Goal: Task Accomplishment & Management: Complete application form

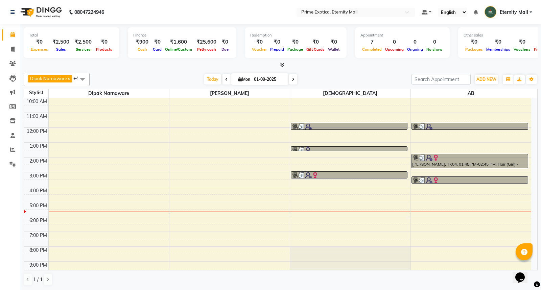
click at [81, 79] on span at bounding box center [83, 79] width 14 height 13
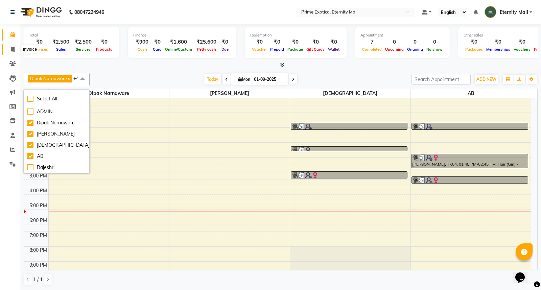
click at [15, 46] on span at bounding box center [13, 50] width 12 height 8
select select "service"
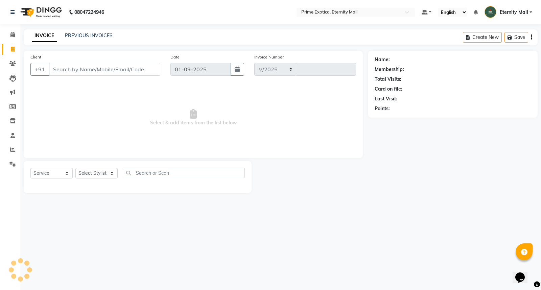
select select "5774"
type input "3368"
click at [97, 171] on select "Select Stylist AB ADMIN ajay vikram lakshane Dipak Narnaware Rajeshri shivani" at bounding box center [96, 173] width 42 height 10
click at [174, 216] on div "08047224946 Select Location × Prime Exotica, Eternity Mall Default Panel My Pan…" at bounding box center [270, 145] width 541 height 290
click at [97, 171] on select "Select Stylist AB ADMIN ajay vikram lakshane Dipak Narnaware Rajeshri shivani" at bounding box center [96, 173] width 42 height 10
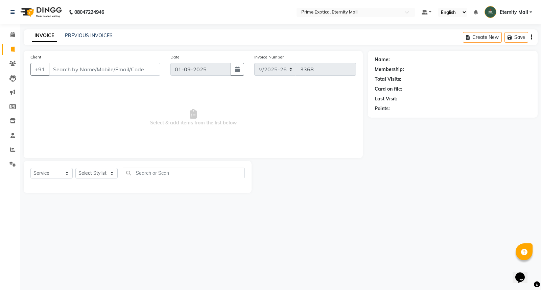
click at [186, 240] on div "08047224946 Select Location × Prime Exotica, Eternity Mall Default Panel My Pan…" at bounding box center [270, 145] width 541 height 290
click at [14, 37] on icon at bounding box center [12, 34] width 4 height 5
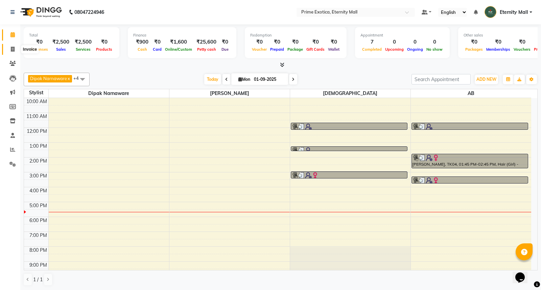
click at [14, 49] on icon at bounding box center [13, 49] width 4 height 5
select select "service"
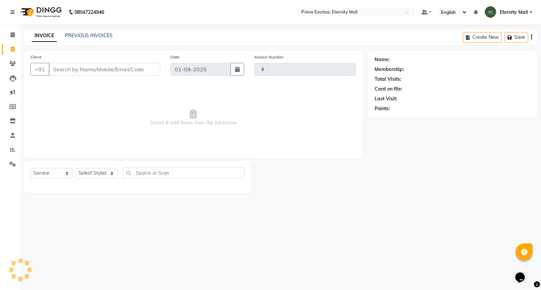
type input "3368"
select select "5774"
click at [106, 175] on select "Select Stylist AB ADMIN ajay vikram lakshane Dipak Narnaware Rajeshri shivani" at bounding box center [96, 173] width 42 height 10
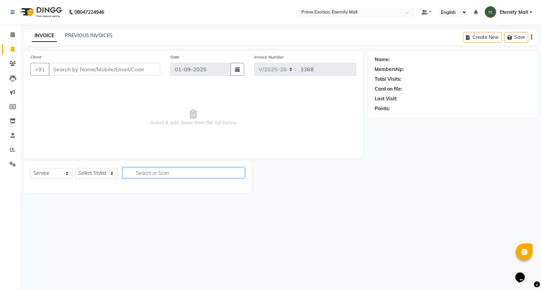
click at [164, 168] on input "text" at bounding box center [184, 173] width 122 height 10
click at [164, 169] on input "text" at bounding box center [184, 173] width 122 height 10
click at [141, 61] on div "Client +91" at bounding box center [95, 67] width 140 height 28
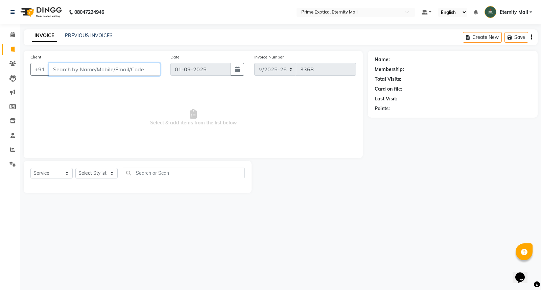
click at [139, 66] on input "Client" at bounding box center [105, 69] width 112 height 13
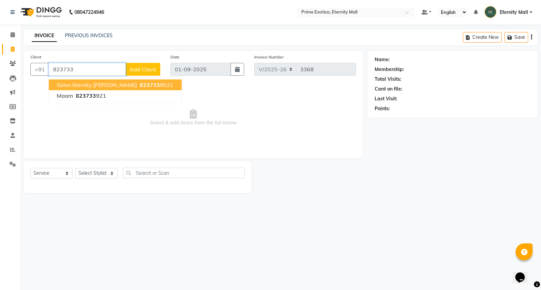
click at [132, 89] on button "Salon eternity burdi 823733 9021" at bounding box center [115, 85] width 133 height 11
type input "8237339021"
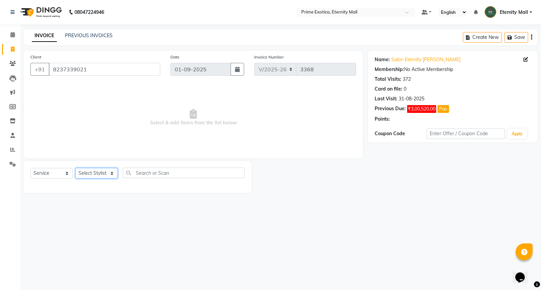
click at [112, 174] on select "Select Stylist AB ADMIN ajay vikram lakshane Dipak Narnaware Rajeshri shivani" at bounding box center [96, 173] width 42 height 10
click at [158, 222] on div "08047224946 Select Location × Prime Exotica, Eternity Mall Default Panel My Pan…" at bounding box center [270, 145] width 541 height 290
click at [97, 174] on select "Select Stylist AB ADMIN ajay vikram lakshane Dipak Narnaware Rajeshri shivani" at bounding box center [96, 173] width 42 height 10
click at [195, 210] on div "08047224946 Select Location × Prime Exotica, Eternity Mall Default Panel My Pan…" at bounding box center [270, 145] width 541 height 290
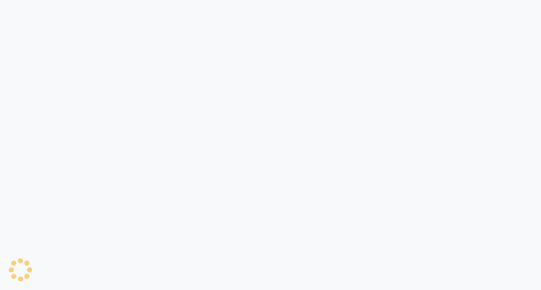
select select "5774"
select select "service"
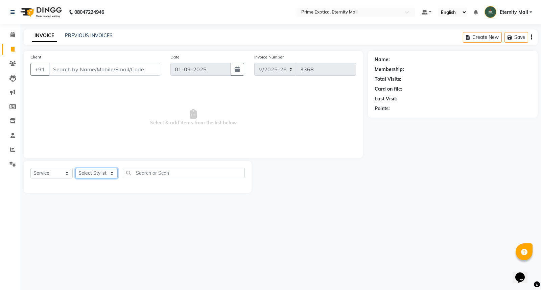
click at [112, 174] on select "Select Stylist AB ADMIN ajay vikram lakshane [PERSON_NAME] Isha [PERSON_NAME] […" at bounding box center [96, 173] width 42 height 10
click at [75, 168] on select "Select Stylist AB ADMIN ajay vikram lakshane [PERSON_NAME] Isha [PERSON_NAME] […" at bounding box center [96, 173] width 42 height 10
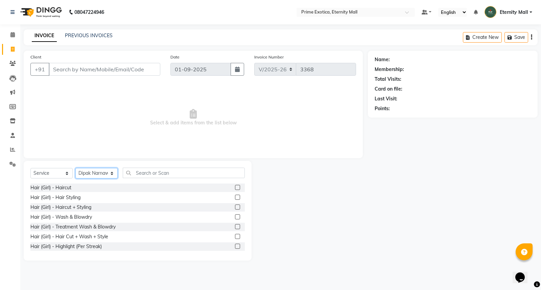
click at [108, 171] on select "Select Stylist AB ADMIN ajay vikram lakshane [PERSON_NAME] Isha [PERSON_NAME] […" at bounding box center [96, 173] width 42 height 10
select select "36457"
click at [75, 168] on select "Select Stylist AB ADMIN ajay vikram lakshane [PERSON_NAME] Isha [PERSON_NAME] […" at bounding box center [96, 173] width 42 height 10
click at [235, 206] on label at bounding box center [237, 207] width 5 height 5
click at [235, 206] on input "checkbox" at bounding box center [237, 207] width 4 height 4
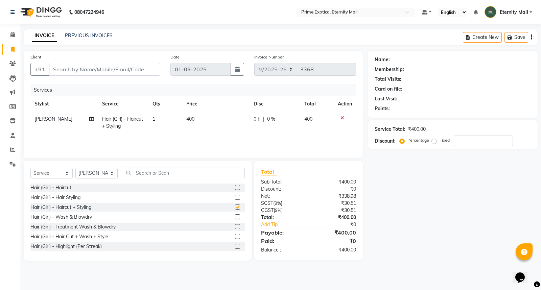
checkbox input "false"
click at [79, 70] on input "Client" at bounding box center [105, 69] width 112 height 13
type input "8"
type input "0"
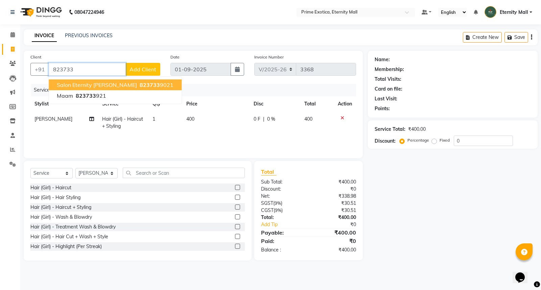
click at [103, 85] on span "Salon eternity [PERSON_NAME]" at bounding box center [97, 85] width 80 height 7
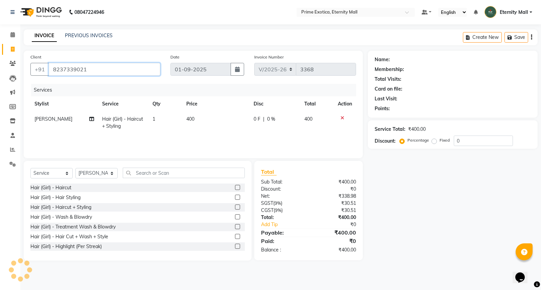
type input "8237339021"
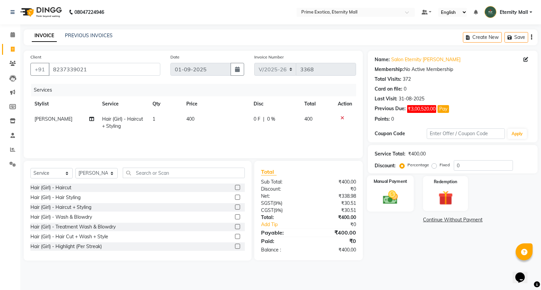
click at [404, 199] on div "Manual Payment" at bounding box center [390, 194] width 47 height 36
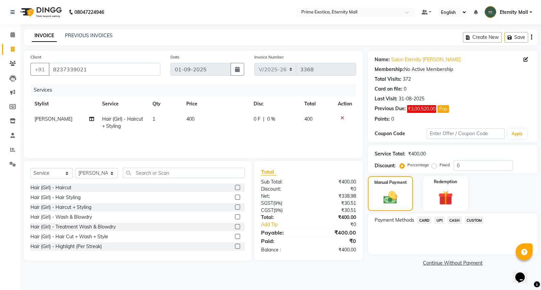
click at [439, 220] on span "UPI" at bounding box center [439, 221] width 10 height 8
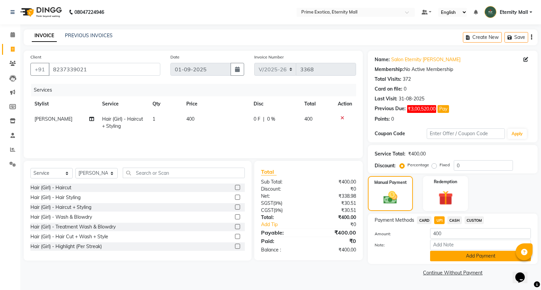
click at [444, 256] on button "Add Payment" at bounding box center [480, 256] width 101 height 10
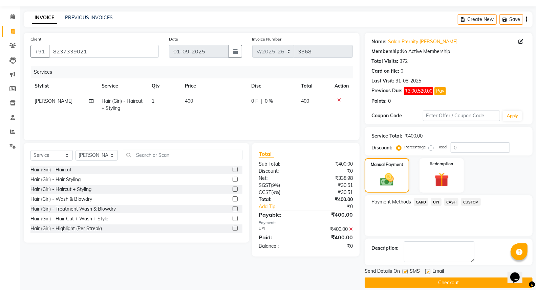
scroll to position [26, 0]
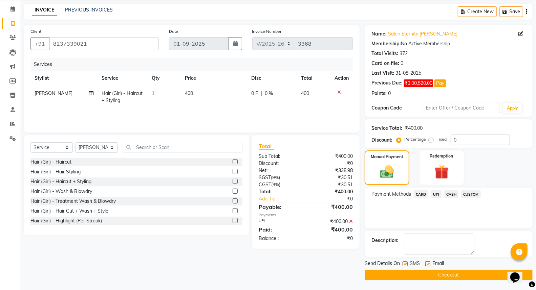
click at [440, 273] on button "Checkout" at bounding box center [448, 275] width 168 height 10
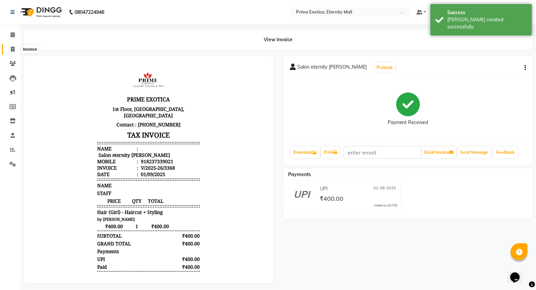
click at [8, 46] on span at bounding box center [13, 50] width 12 height 8
select select "service"
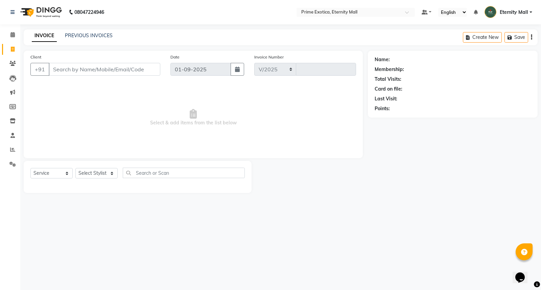
select select "5774"
type input "3369"
click at [13, 38] on span at bounding box center [13, 35] width 12 height 8
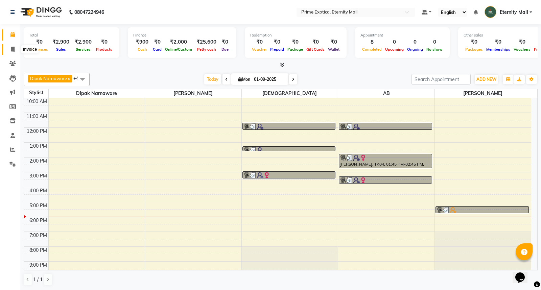
click at [7, 47] on span at bounding box center [13, 50] width 12 height 8
select select "service"
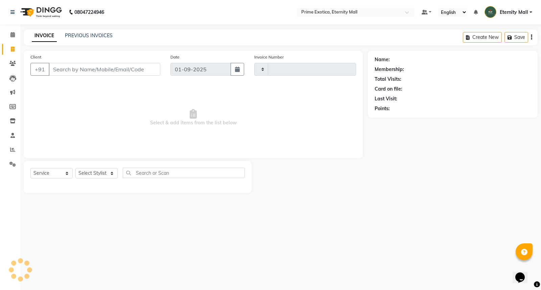
type input "3369"
select select "5774"
click at [96, 170] on select "Select Stylist" at bounding box center [96, 173] width 42 height 10
select select "66509"
click at [75, 168] on select "Select Stylist AB ADMIN ajay vikram lakshane [PERSON_NAME] Isha [PERSON_NAME] […" at bounding box center [96, 173] width 42 height 10
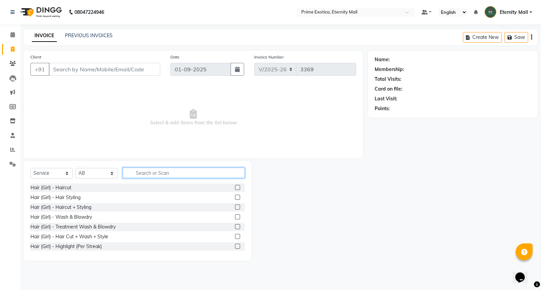
click at [184, 175] on input "text" at bounding box center [184, 173] width 122 height 10
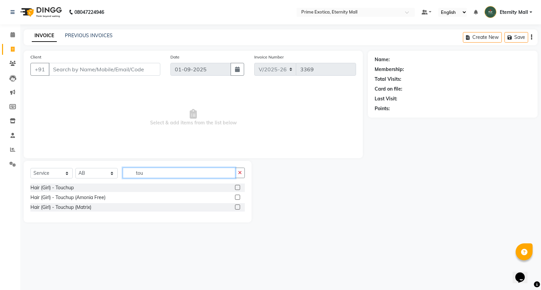
type input "tou"
click at [236, 187] on label at bounding box center [237, 187] width 5 height 5
click at [236, 187] on input "checkbox" at bounding box center [237, 188] width 4 height 4
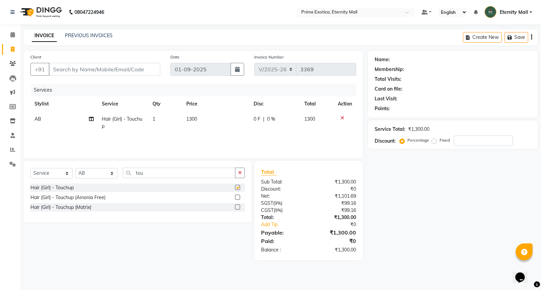
checkbox input "false"
click at [191, 113] on td "1300" at bounding box center [215, 123] width 67 height 22
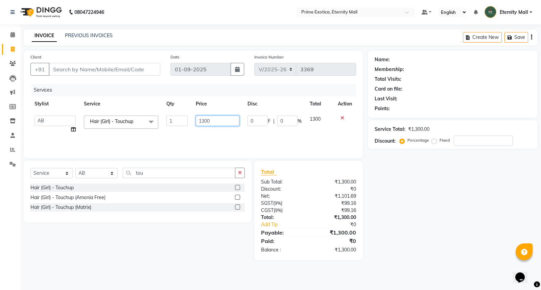
click at [204, 120] on input "1300" at bounding box center [218, 121] width 44 height 10
type input "1200"
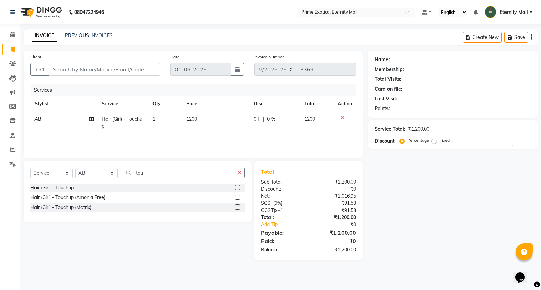
click at [205, 142] on div "Services Stylist Service Qty Price Disc Total Action AB Hair (Girl) - Touchup 1…" at bounding box center [193, 118] width 326 height 68
click at [108, 172] on select "Select Stylist AB ADMIN ajay vikram lakshane [PERSON_NAME] Isha [PERSON_NAME] […" at bounding box center [96, 173] width 42 height 10
select select "66179"
click at [75, 168] on select "Select Stylist AB ADMIN ajay vikram lakshane [PERSON_NAME] Isha [PERSON_NAME] […" at bounding box center [96, 173] width 42 height 10
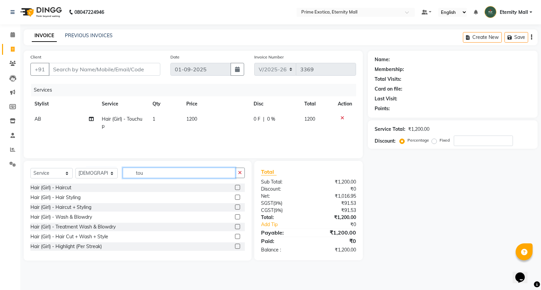
click at [168, 171] on input "tou" at bounding box center [179, 173] width 113 height 10
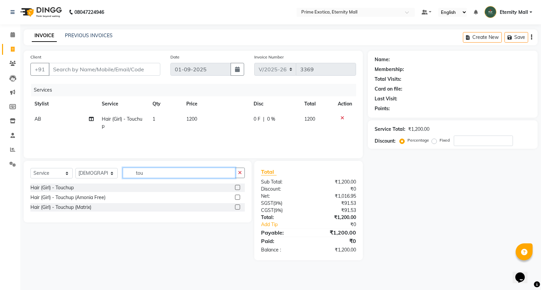
type input "tou"
click at [237, 188] on label at bounding box center [237, 187] width 5 height 5
click at [237, 188] on input "checkbox" at bounding box center [237, 188] width 4 height 4
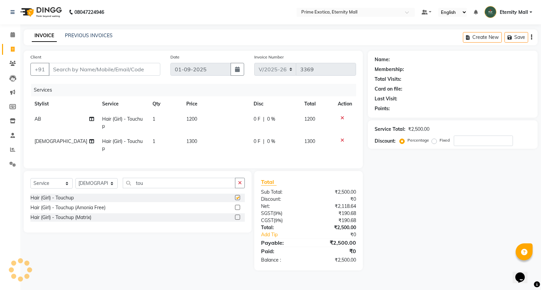
checkbox input "false"
click at [153, 188] on input "tou" at bounding box center [179, 183] width 113 height 10
type input "t"
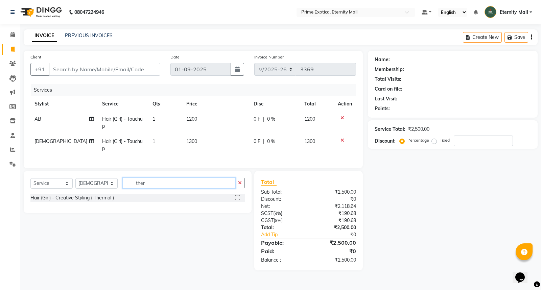
type input "ther"
click at [237, 200] on label at bounding box center [237, 197] width 5 height 5
click at [237, 200] on input "checkbox" at bounding box center [237, 198] width 4 height 4
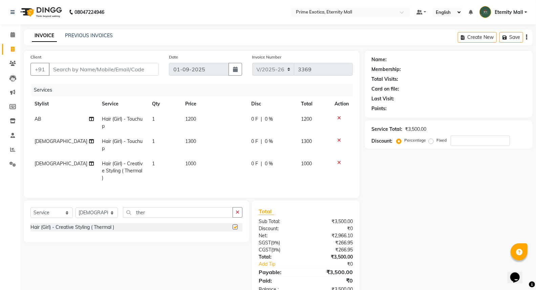
checkbox input "false"
click at [190, 163] on span "1000" at bounding box center [190, 164] width 11 height 6
select select "66179"
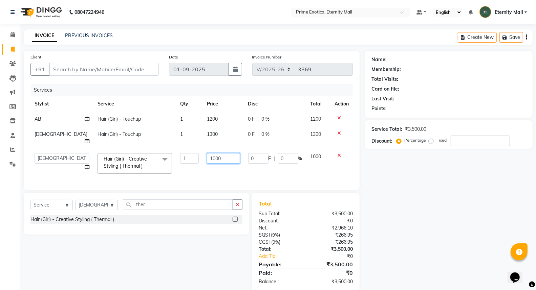
click at [207, 153] on input "1000" at bounding box center [223, 158] width 33 height 10
type input "1100"
click at [209, 163] on td "1100" at bounding box center [223, 163] width 41 height 29
select select "66179"
click at [90, 202] on select "Select Stylist AB ADMIN ajay vikram lakshane [PERSON_NAME] Isha [PERSON_NAME] […" at bounding box center [96, 205] width 42 height 10
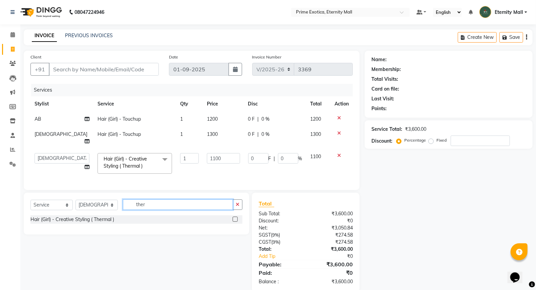
click at [166, 201] on input "ther" at bounding box center [178, 205] width 110 height 10
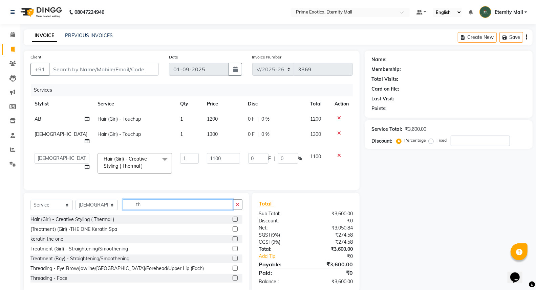
type input "t"
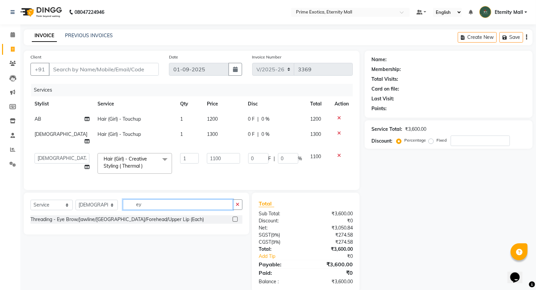
type input "ey"
click at [234, 217] on label at bounding box center [234, 219] width 5 height 5
click at [234, 218] on input "checkbox" at bounding box center [234, 220] width 4 height 4
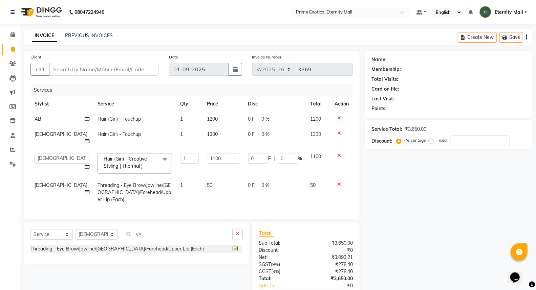
checkbox input "false"
click at [90, 229] on select "Select Stylist AB ADMIN ajay vikram lakshane [PERSON_NAME] Isha [PERSON_NAME] […" at bounding box center [96, 234] width 42 height 10
select select "36457"
click at [75, 229] on select "Select Stylist AB ADMIN ajay vikram lakshane [PERSON_NAME] Isha [PERSON_NAME] […" at bounding box center [96, 234] width 42 height 10
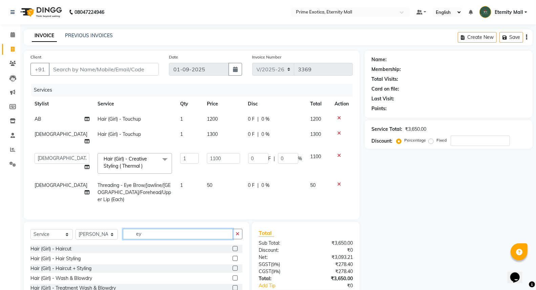
click at [152, 229] on input "ey" at bounding box center [178, 234] width 110 height 10
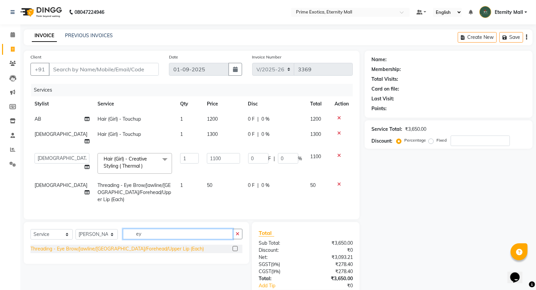
type input "ey"
click at [155, 246] on div "Threading - Eye Brow/Jawline/[GEOGRAPHIC_DATA]/Forehead/Upper Lip (Each)" at bounding box center [116, 249] width 173 height 7
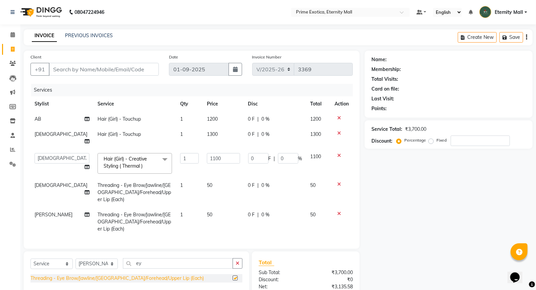
checkbox input "false"
click at [434, 225] on div "Name: Membership: Total Visits: Card on file: Last Visit: Points: Service Total…" at bounding box center [450, 201] width 173 height 300
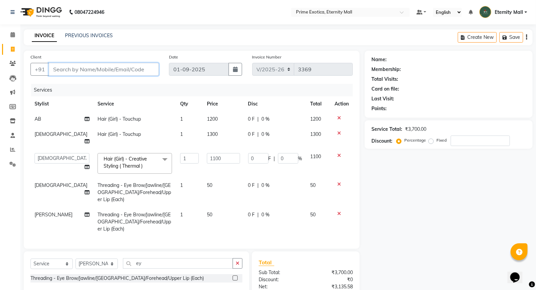
click at [90, 72] on input "Client" at bounding box center [104, 69] width 110 height 13
type input "9"
type input "0"
type input "9730932120"
click at [134, 68] on span "Add Client" at bounding box center [141, 69] width 27 height 7
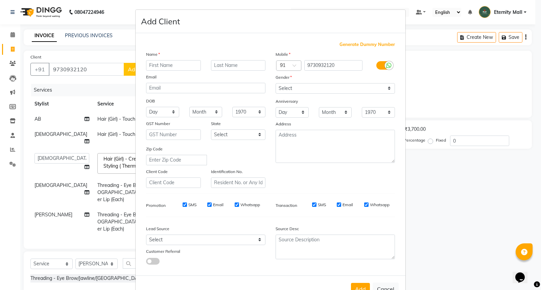
click at [158, 63] on input "text" at bounding box center [173, 65] width 55 height 10
type input "Sangadipa"
click at [315, 92] on select "Select [DEMOGRAPHIC_DATA] [DEMOGRAPHIC_DATA] Other Prefer Not To Say" at bounding box center [335, 88] width 119 height 10
select select "[DEMOGRAPHIC_DATA]"
click at [276, 83] on select "Select [DEMOGRAPHIC_DATA] [DEMOGRAPHIC_DATA] Other Prefer Not To Say" at bounding box center [335, 88] width 119 height 10
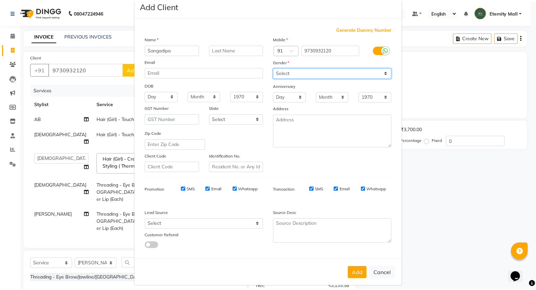
scroll to position [22, 0]
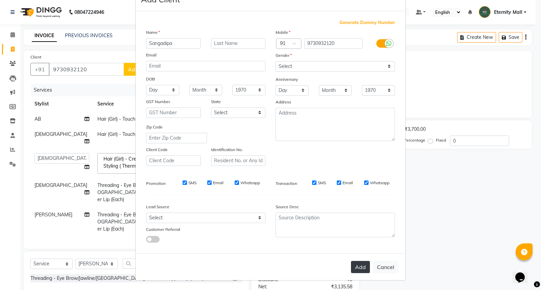
click at [358, 266] on button "Add" at bounding box center [360, 267] width 19 height 12
select select
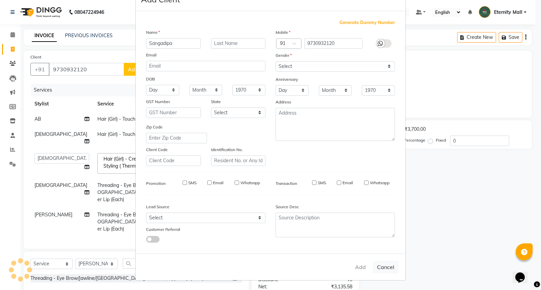
select select
checkbox input "false"
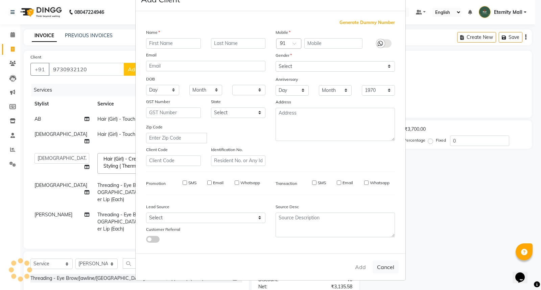
checkbox input "false"
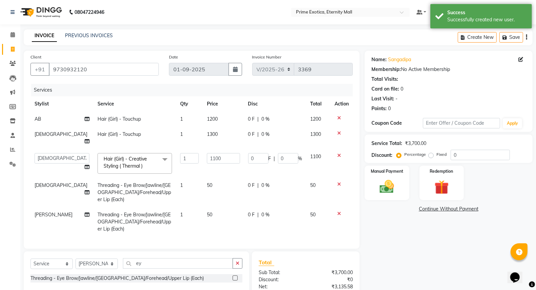
click at [338, 132] on icon at bounding box center [339, 133] width 4 height 5
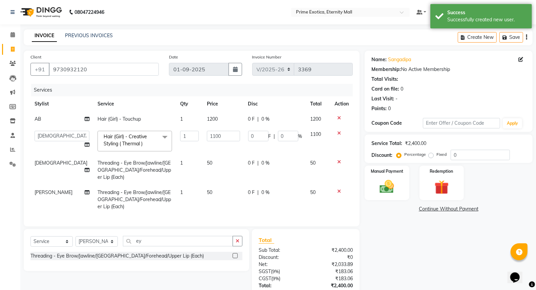
click at [338, 132] on icon at bounding box center [339, 133] width 4 height 5
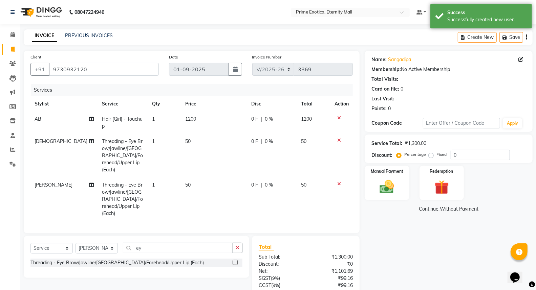
click at [339, 140] on icon at bounding box center [339, 140] width 4 height 5
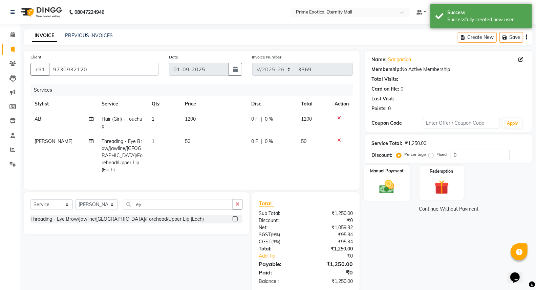
click at [388, 180] on img at bounding box center [387, 186] width 24 height 17
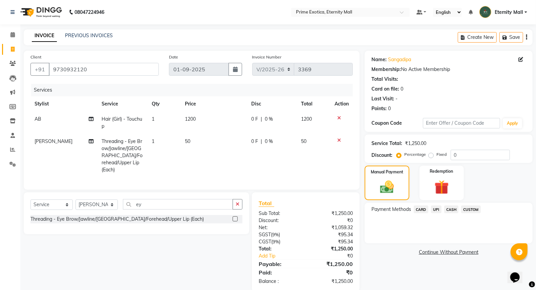
click at [434, 210] on span "UPI" at bounding box center [436, 210] width 10 height 8
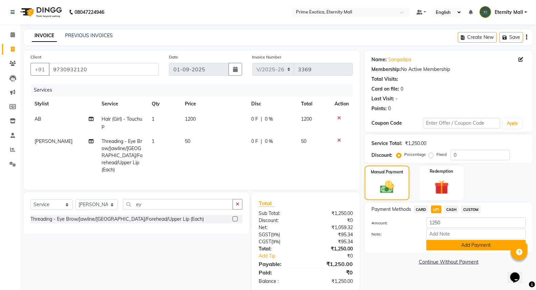
click at [450, 248] on button "Add Payment" at bounding box center [475, 245] width 99 height 10
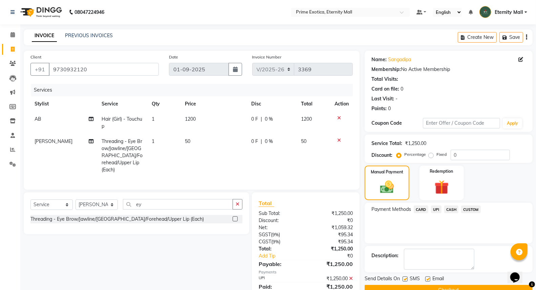
scroll to position [24, 0]
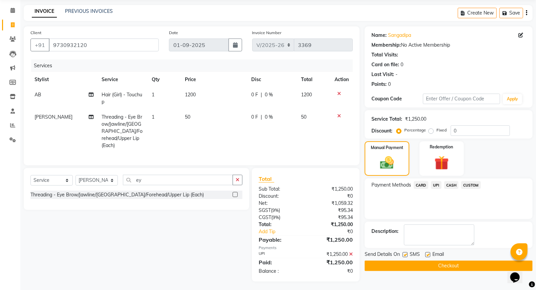
click at [447, 266] on button "Checkout" at bounding box center [448, 266] width 168 height 10
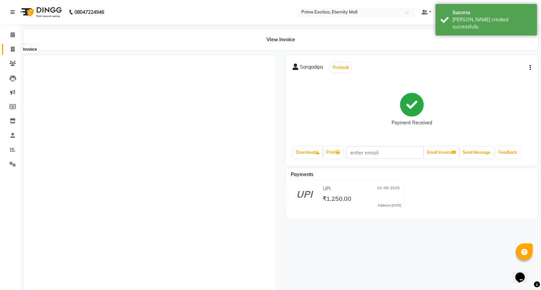
click at [14, 48] on icon at bounding box center [13, 49] width 4 height 5
select select "service"
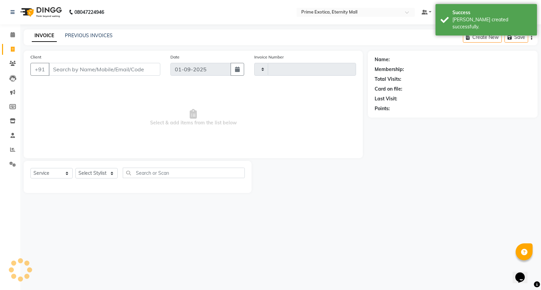
type input "3370"
select select "5774"
click at [81, 71] on input "Client" at bounding box center [105, 69] width 112 height 13
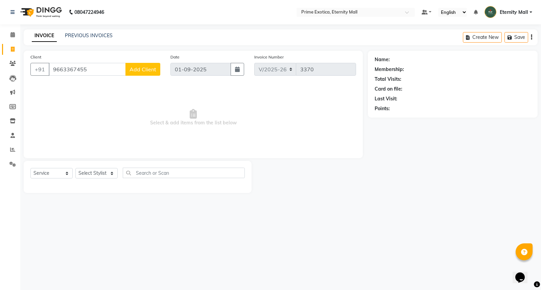
type input "9663367455"
click at [140, 67] on span "Add Client" at bounding box center [143, 69] width 27 height 7
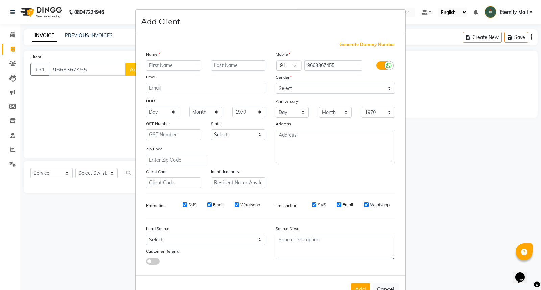
click at [170, 63] on input "text" at bounding box center [173, 65] width 55 height 10
type input "Shamali"
click at [309, 90] on select "Select [DEMOGRAPHIC_DATA] [DEMOGRAPHIC_DATA] Other Prefer Not To Say" at bounding box center [335, 88] width 119 height 10
select select "[DEMOGRAPHIC_DATA]"
click at [276, 83] on select "Select [DEMOGRAPHIC_DATA] [DEMOGRAPHIC_DATA] Other Prefer Not To Say" at bounding box center [335, 88] width 119 height 10
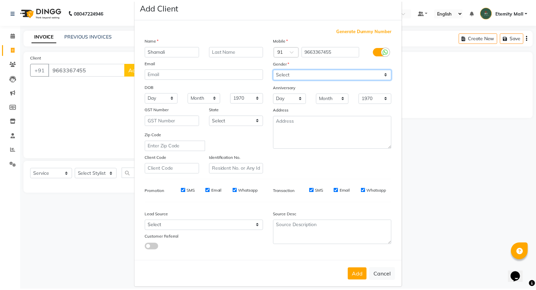
scroll to position [22, 0]
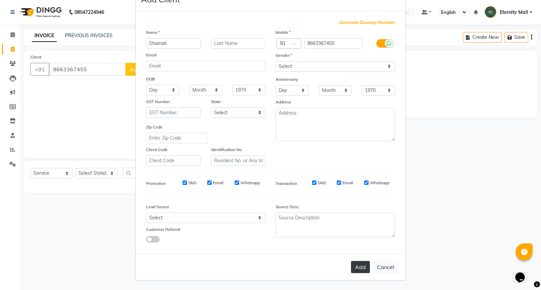
click at [359, 271] on button "Add" at bounding box center [360, 267] width 19 height 12
click at [89, 174] on ngb-modal-window "Add Client Generate Dummy Number Name Shamali Email DOB Day 01 02 03 04 05 06 0…" at bounding box center [270, 145] width 541 height 290
select select
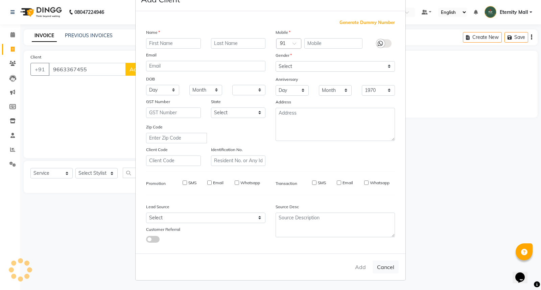
select select
checkbox input "false"
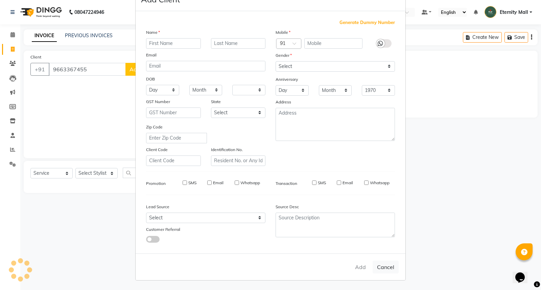
checkbox input "false"
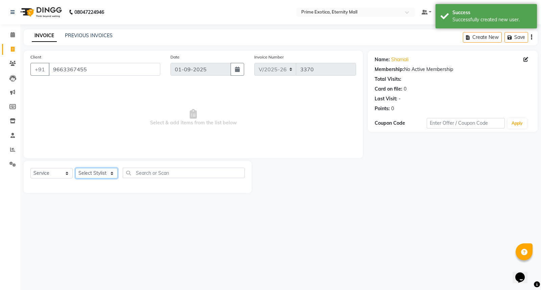
click at [89, 174] on select "Select Stylist AB ADMIN ajay vikram lakshane [PERSON_NAME] Isha [PERSON_NAME] […" at bounding box center [96, 173] width 42 height 10
select select "66179"
click at [75, 168] on select "Select Stylist AB ADMIN ajay vikram lakshane [PERSON_NAME] Isha [PERSON_NAME] […" at bounding box center [96, 173] width 42 height 10
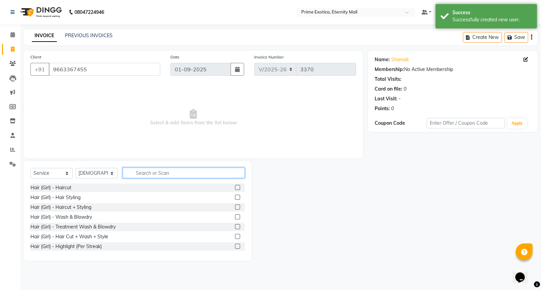
click at [162, 173] on input "text" at bounding box center [184, 173] width 122 height 10
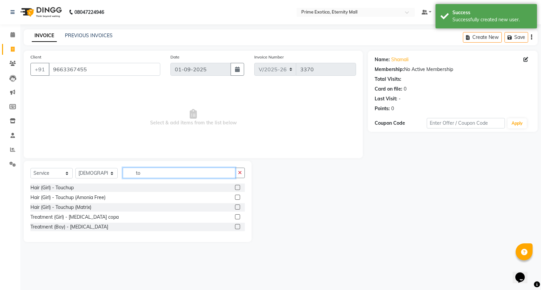
type input "to"
click at [239, 187] on label at bounding box center [237, 187] width 5 height 5
click at [239, 187] on input "checkbox" at bounding box center [237, 188] width 4 height 4
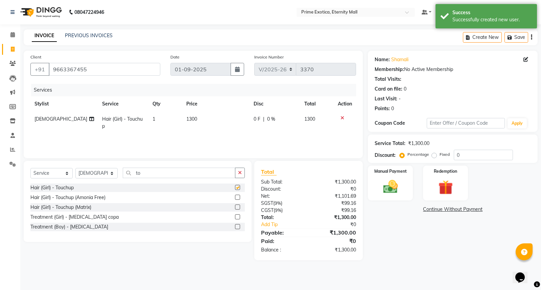
checkbox input "false"
click at [150, 174] on input "to" at bounding box center [179, 173] width 113 height 10
type input "t"
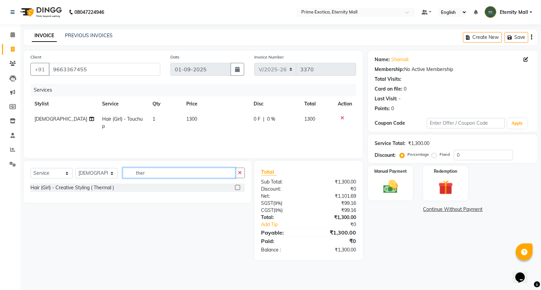
type input "ther"
click at [239, 188] on label at bounding box center [237, 187] width 5 height 5
click at [239, 188] on input "checkbox" at bounding box center [237, 188] width 4 height 4
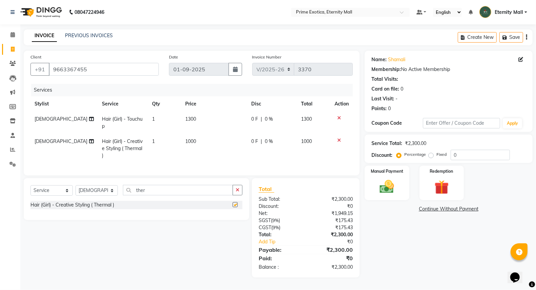
checkbox input "false"
click at [187, 140] on span "1000" at bounding box center [190, 141] width 11 height 6
select select "66179"
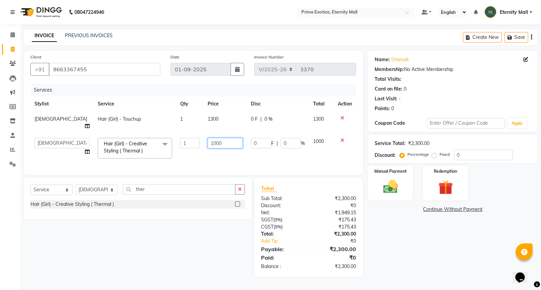
click at [208, 138] on input "1000" at bounding box center [225, 143] width 35 height 10
type input "1100"
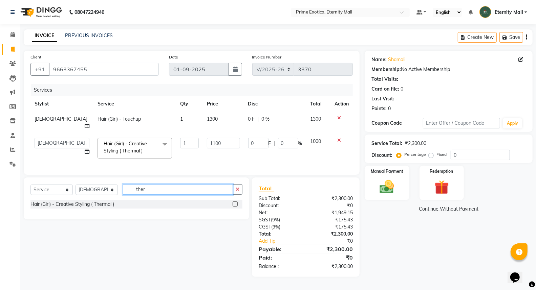
click at [157, 188] on div "Select Service Product Membership Package Voucher Prepaid Gift Card Select Styl…" at bounding box center [136, 199] width 225 height 42
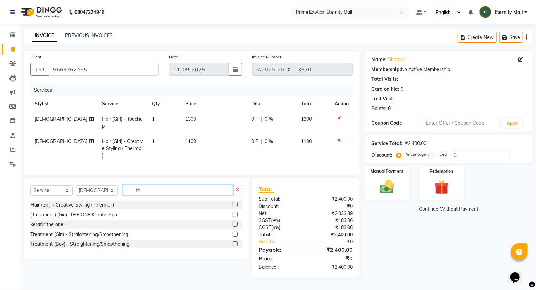
type input "t"
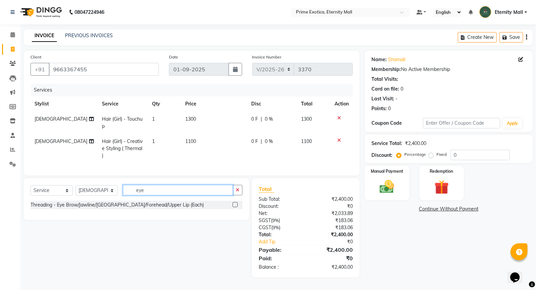
type input "eye"
click at [236, 207] on label at bounding box center [234, 204] width 5 height 5
click at [236, 207] on input "checkbox" at bounding box center [234, 205] width 4 height 4
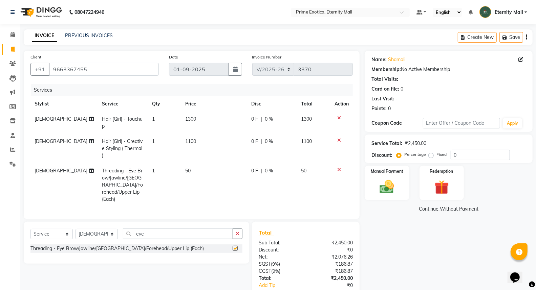
checkbox input "false"
click at [394, 191] on img at bounding box center [387, 186] width 24 height 17
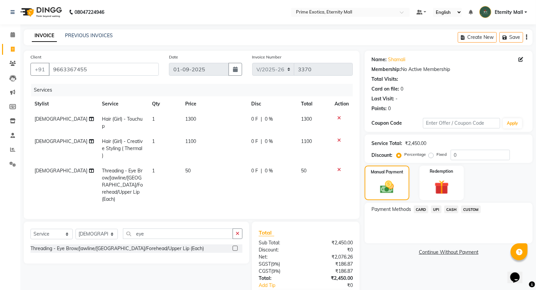
scroll to position [38, 0]
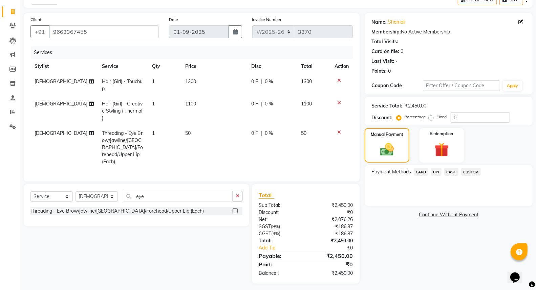
click at [437, 172] on span "UPI" at bounding box center [436, 172] width 10 height 8
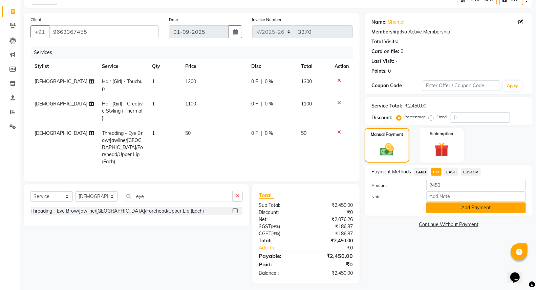
click at [445, 206] on button "Add Payment" at bounding box center [475, 208] width 99 height 10
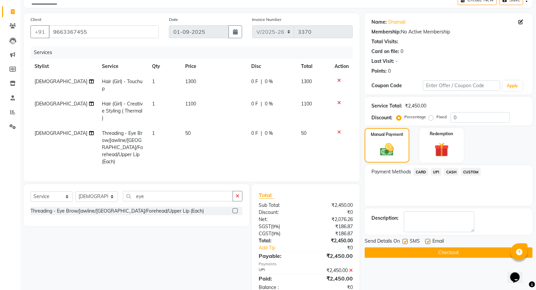
click at [399, 254] on button "Checkout" at bounding box center [448, 253] width 168 height 10
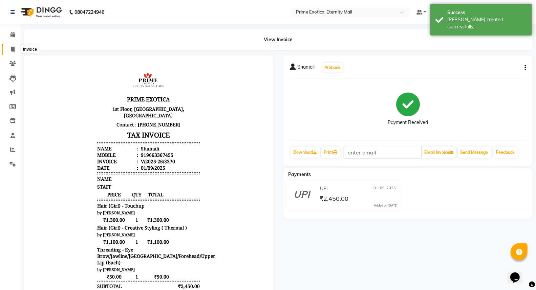
click at [16, 46] on span at bounding box center [13, 50] width 12 height 8
select select "service"
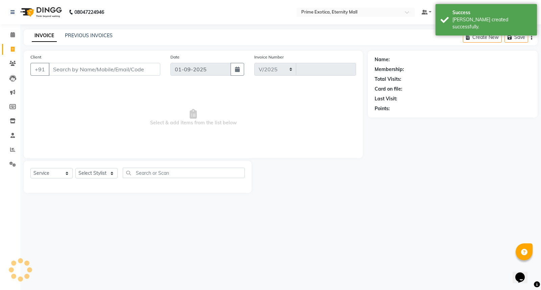
select select "5774"
type input "3371"
click at [111, 35] on link "PREVIOUS INVOICES" at bounding box center [89, 35] width 48 height 6
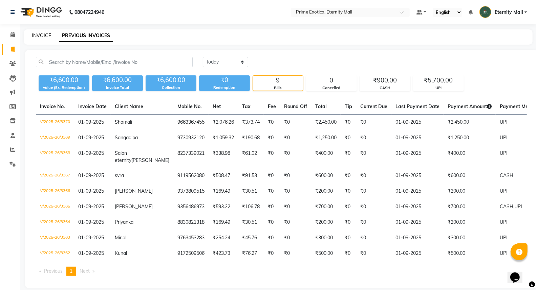
click at [42, 33] on link "INVOICE" at bounding box center [41, 35] width 19 height 6
select select "service"
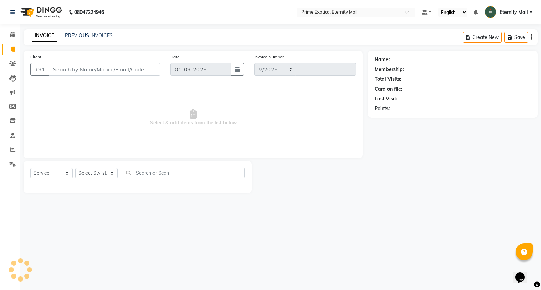
select select "5774"
type input "3371"
click at [83, 66] on input "Client" at bounding box center [105, 69] width 112 height 13
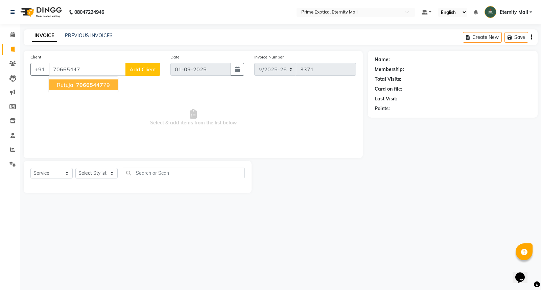
click at [68, 87] on span "rutuja" at bounding box center [65, 85] width 17 height 7
type input "7066544779"
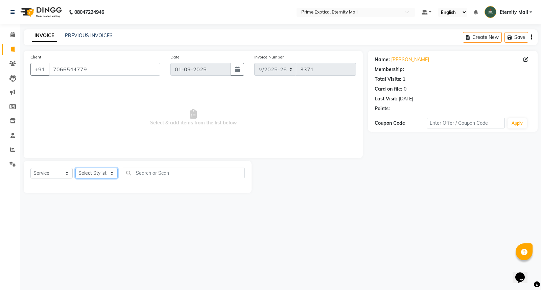
click at [102, 174] on select "Select Stylist AB ADMIN ajay vikram lakshane [PERSON_NAME] Isha [PERSON_NAME] […" at bounding box center [96, 173] width 42 height 10
select select "66179"
click at [75, 168] on select "Select Stylist AB ADMIN ajay vikram lakshane [PERSON_NAME] Isha [PERSON_NAME] […" at bounding box center [96, 173] width 42 height 10
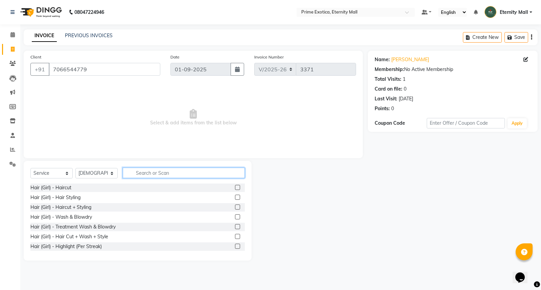
click at [153, 173] on input "text" at bounding box center [184, 173] width 122 height 10
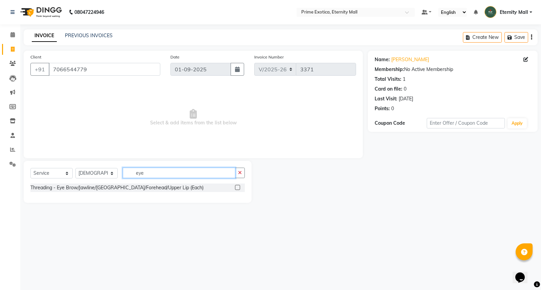
type input "eye"
click at [237, 187] on label at bounding box center [237, 187] width 5 height 5
click at [237, 187] on input "checkbox" at bounding box center [237, 188] width 4 height 4
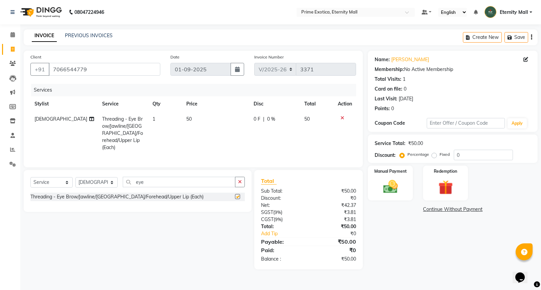
checkbox input "false"
click at [162, 119] on td "1" at bounding box center [166, 134] width 34 height 44
select select "66179"
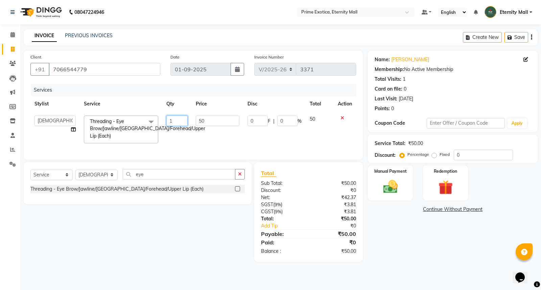
click at [173, 116] on input "1" at bounding box center [176, 121] width 21 height 10
type input "2"
click at [393, 190] on img at bounding box center [391, 186] width 24 height 17
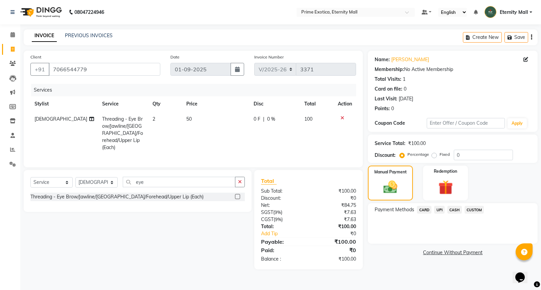
click at [442, 208] on span "UPI" at bounding box center [439, 210] width 10 height 8
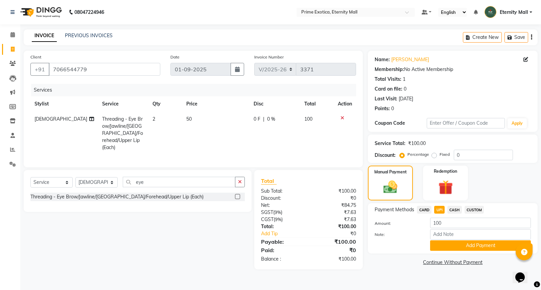
click at [160, 117] on td "2" at bounding box center [166, 134] width 34 height 44
select select "66179"
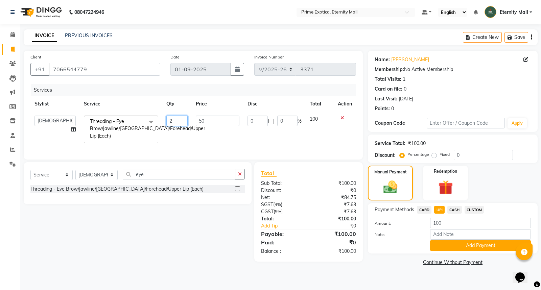
click at [173, 117] on input "2" at bounding box center [176, 121] width 21 height 10
type input "3"
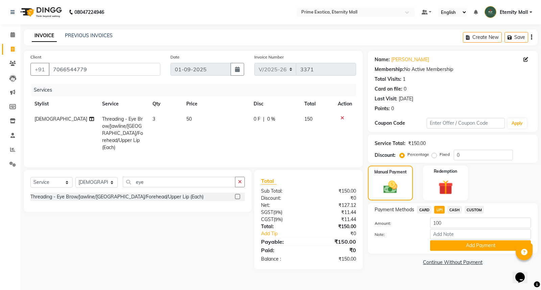
click at [366, 264] on div "Total Sub Total: ₹150.00 Discount: ₹0 Net: ₹127.12 SGST ( 9% ) ₹11.44 CGST ( 9%…" at bounding box center [310, 219] width 116 height 99
click at [444, 224] on input "100" at bounding box center [480, 223] width 101 height 10
type input "150"
click at [467, 247] on button "Add Payment" at bounding box center [480, 246] width 101 height 10
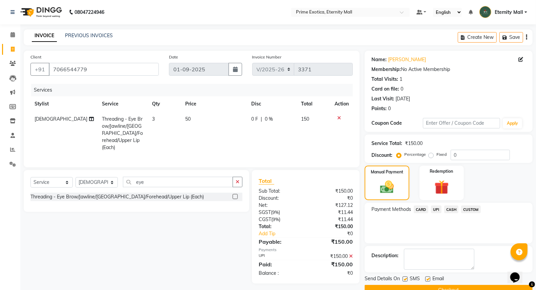
click at [456, 287] on button "Checkout" at bounding box center [448, 290] width 168 height 10
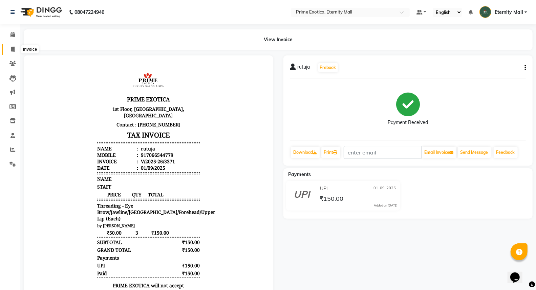
click at [11, 47] on icon at bounding box center [13, 49] width 4 height 5
select select "service"
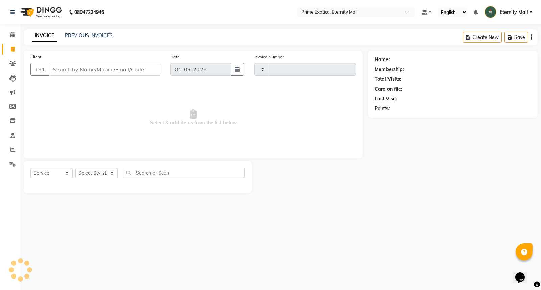
type input "3372"
select select "5774"
click at [103, 173] on select "Select Stylist AB ADMIN ajay vikram lakshane [PERSON_NAME] Isha [PERSON_NAME] […" at bounding box center [96, 173] width 42 height 10
select select "36457"
click at [75, 168] on select "Select Stylist AB ADMIN ajay vikram lakshane [PERSON_NAME] Isha [PERSON_NAME] […" at bounding box center [96, 173] width 42 height 10
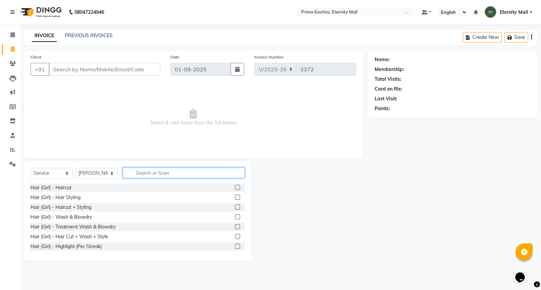
click at [178, 177] on input "text" at bounding box center [184, 173] width 122 height 10
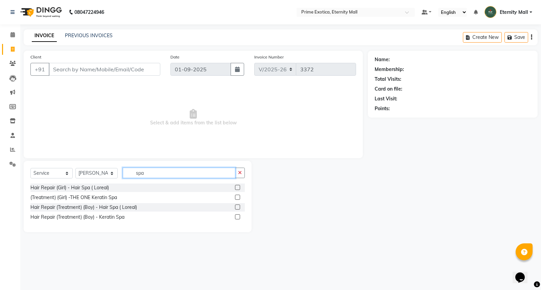
type input "spa"
click at [239, 198] on label at bounding box center [237, 197] width 5 height 5
click at [239, 198] on input "checkbox" at bounding box center [237, 198] width 4 height 4
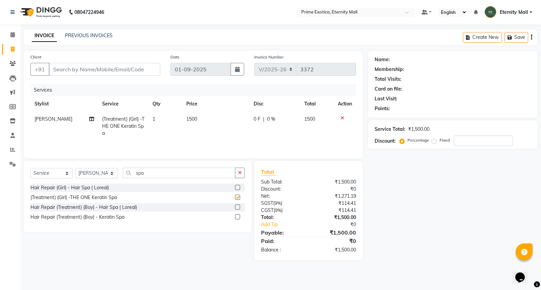
checkbox input "false"
click at [93, 67] on input "Client" at bounding box center [105, 69] width 112 height 13
type input "9"
type input "0"
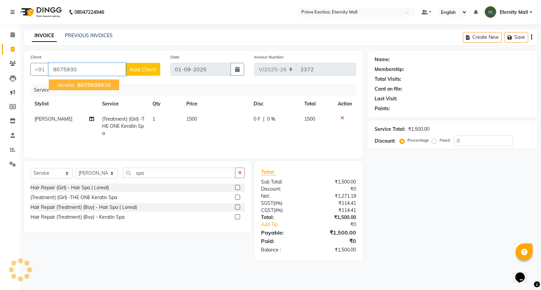
click at [81, 80] on button "[PERSON_NAME] 9075930 936" at bounding box center [84, 85] width 70 height 11
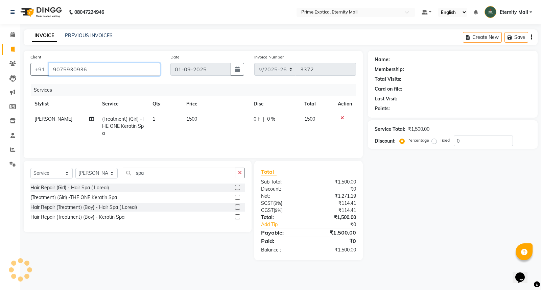
type input "9075930936"
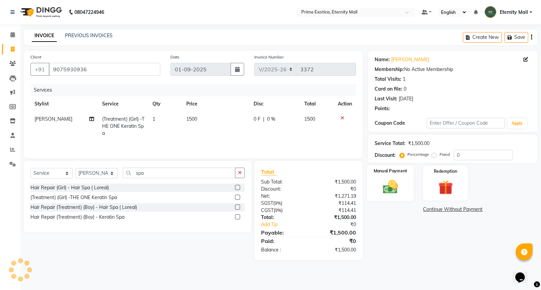
click at [378, 194] on div "Manual Payment" at bounding box center [390, 183] width 47 height 36
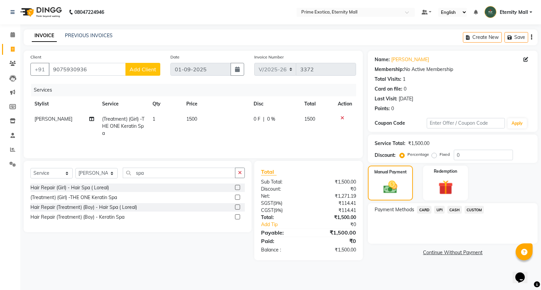
click at [440, 208] on span "UPI" at bounding box center [439, 210] width 10 height 8
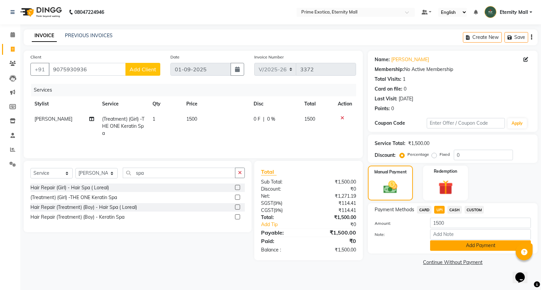
click at [447, 244] on button "Add Payment" at bounding box center [480, 246] width 101 height 10
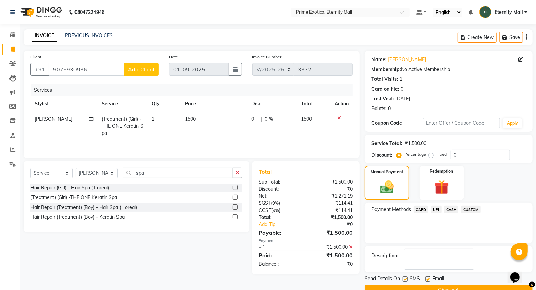
scroll to position [15, 0]
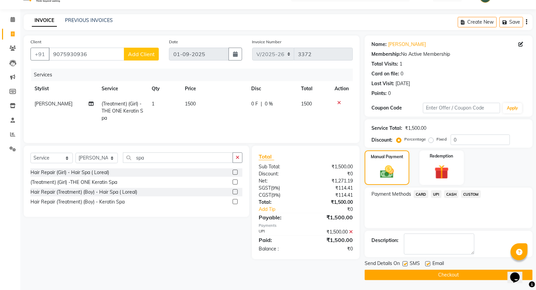
click at [439, 275] on button "Checkout" at bounding box center [448, 275] width 168 height 10
